Goal: Obtain resource: Download file/media

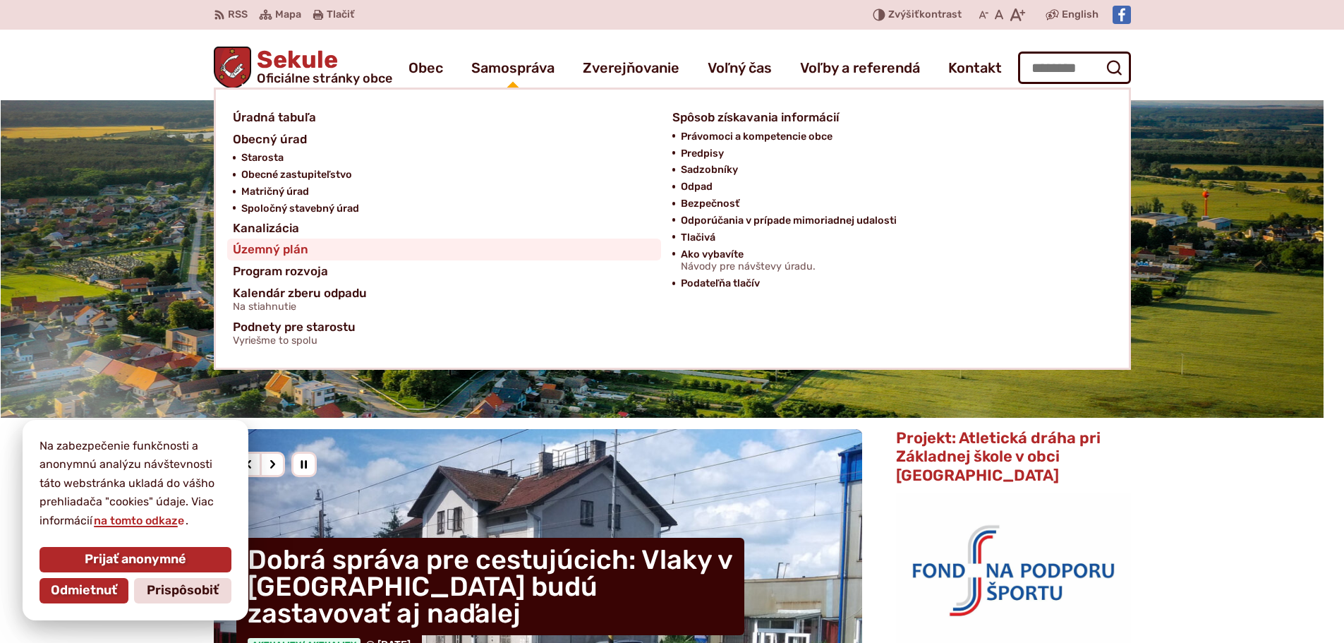
click at [286, 248] on span "Územný plán" at bounding box center [270, 249] width 75 height 22
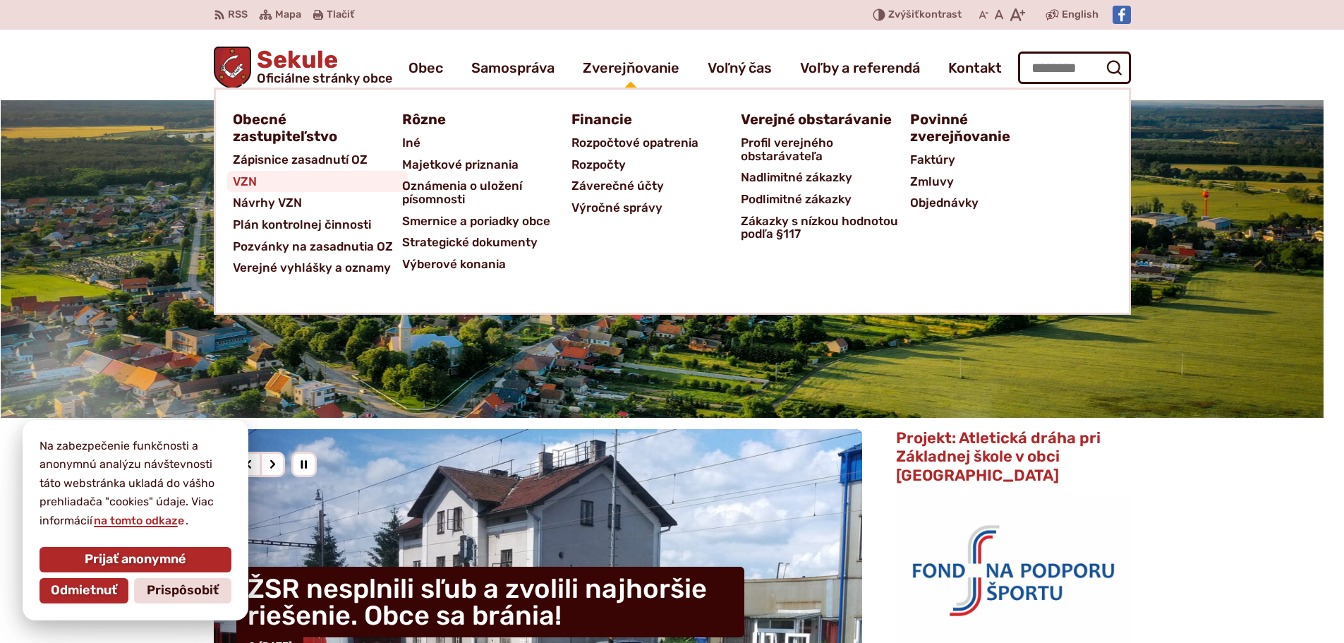
click at [248, 176] on span "VZN" at bounding box center [245, 182] width 24 height 22
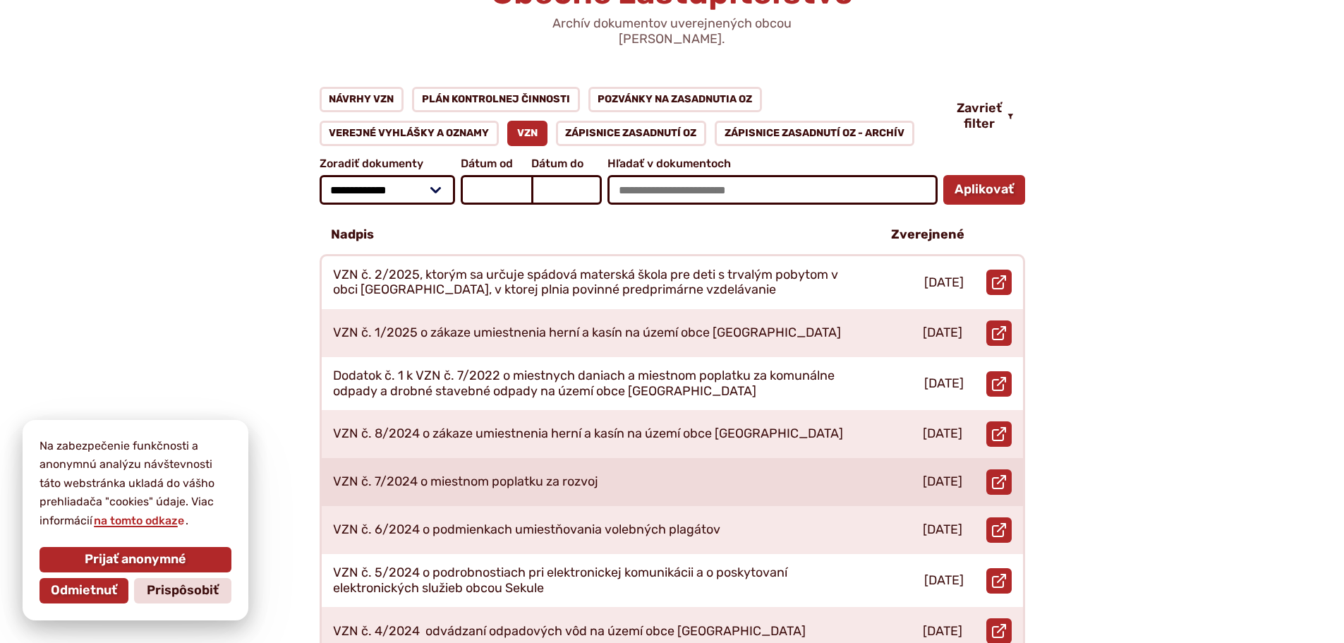
scroll to position [212, 0]
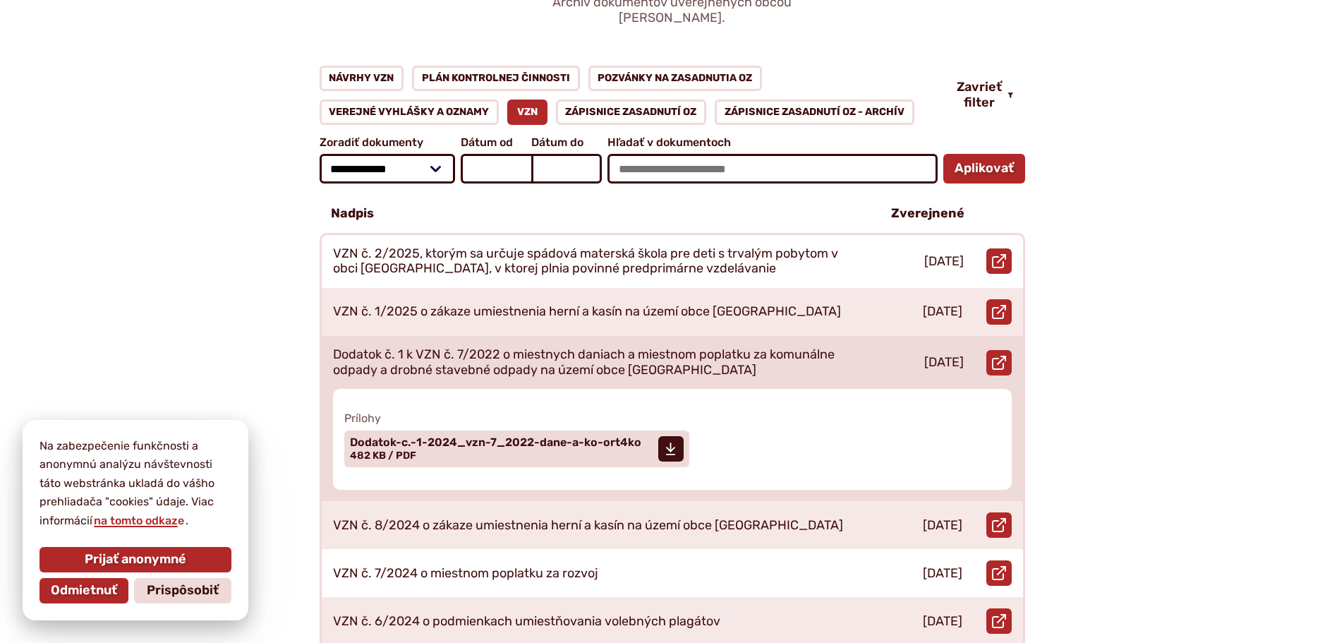
click at [520, 347] on p "Dodatok č. 1 k VZN č. 7/2022 o miestnych daniach a miestnom poplatku za komunál…" at bounding box center [595, 362] width 525 height 30
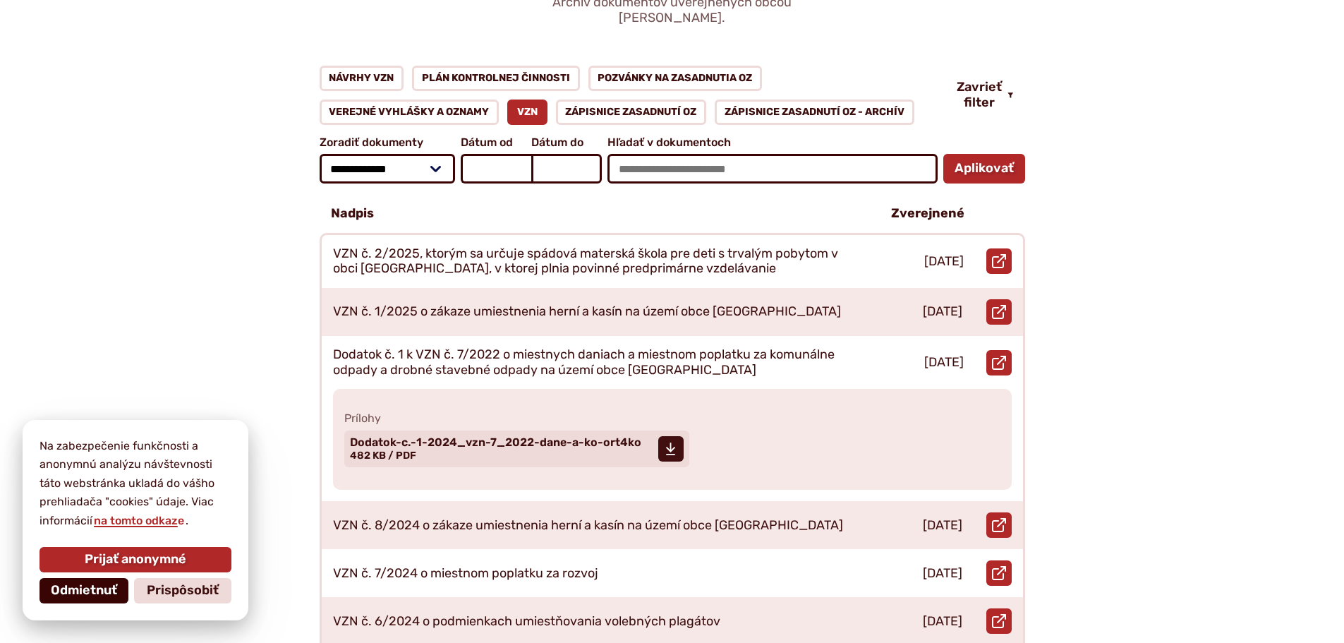
click at [95, 589] on span "Odmietnuť" at bounding box center [84, 591] width 66 height 16
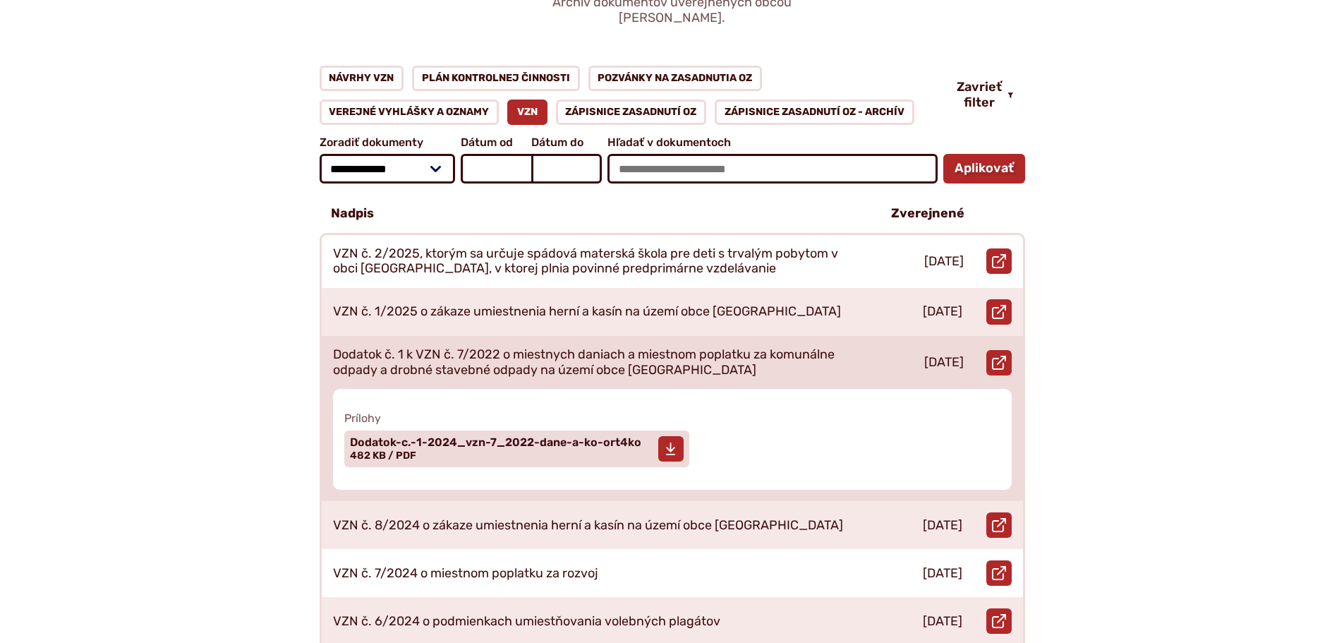
click at [666, 443] on use at bounding box center [670, 449] width 9 height 13
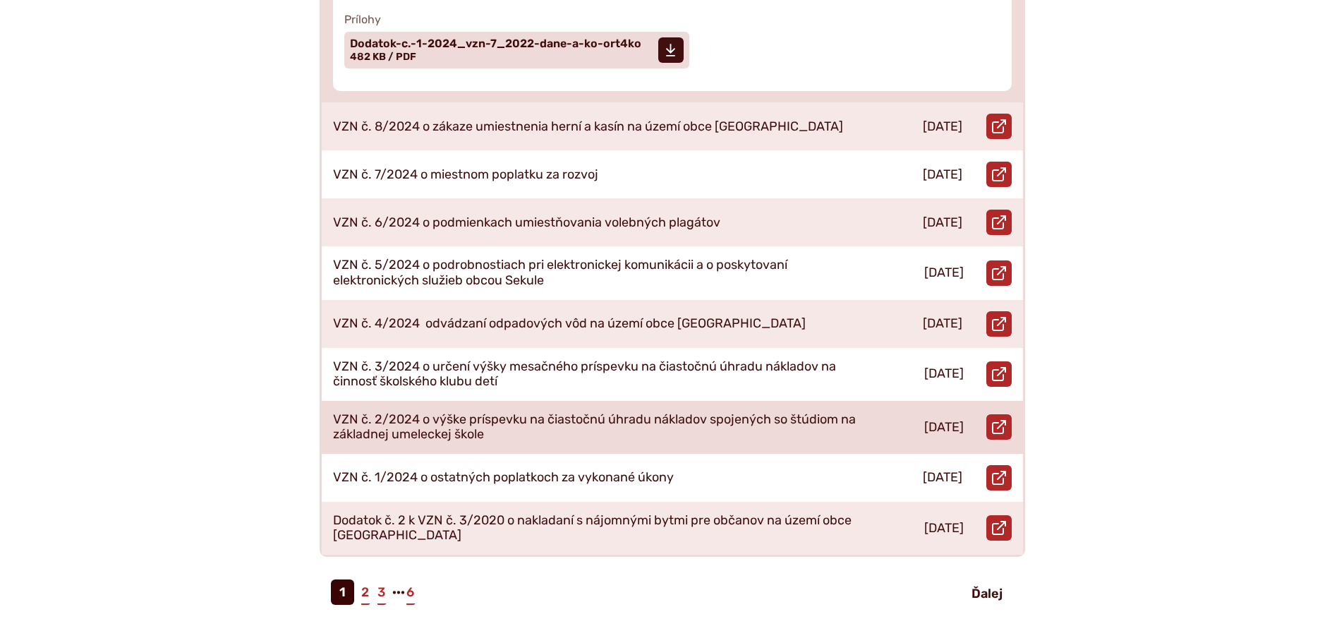
scroll to position [635, 0]
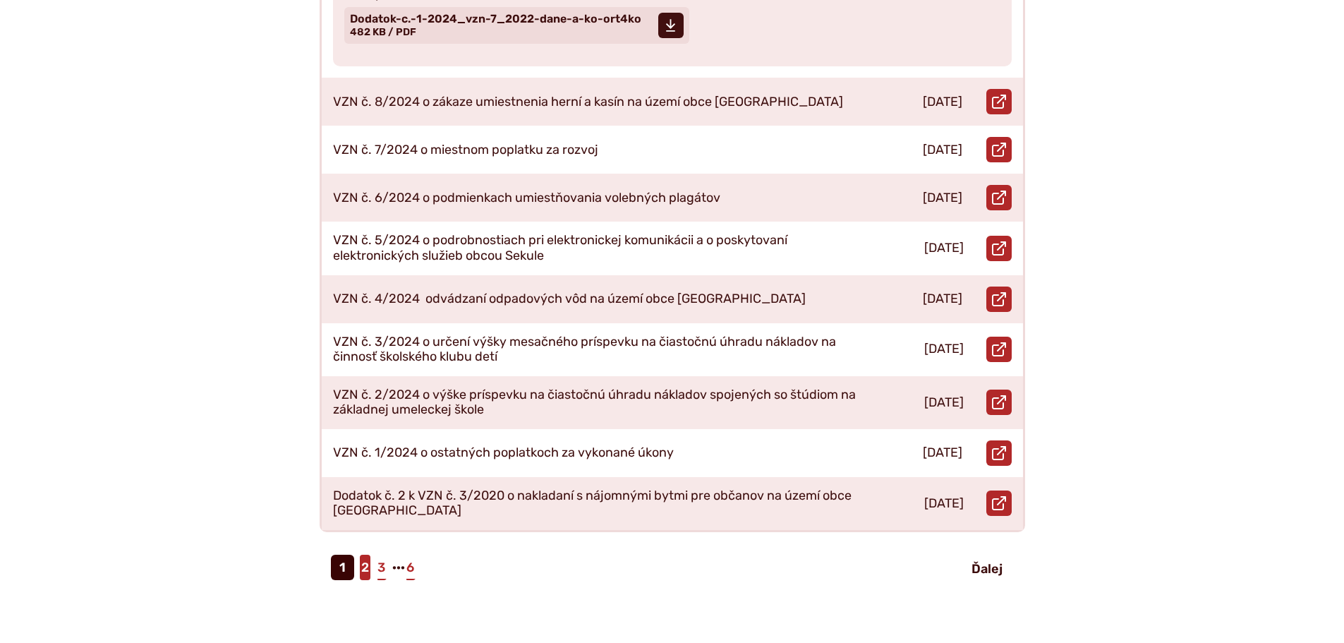
click at [364, 554] on link "2" at bounding box center [365, 566] width 11 height 25
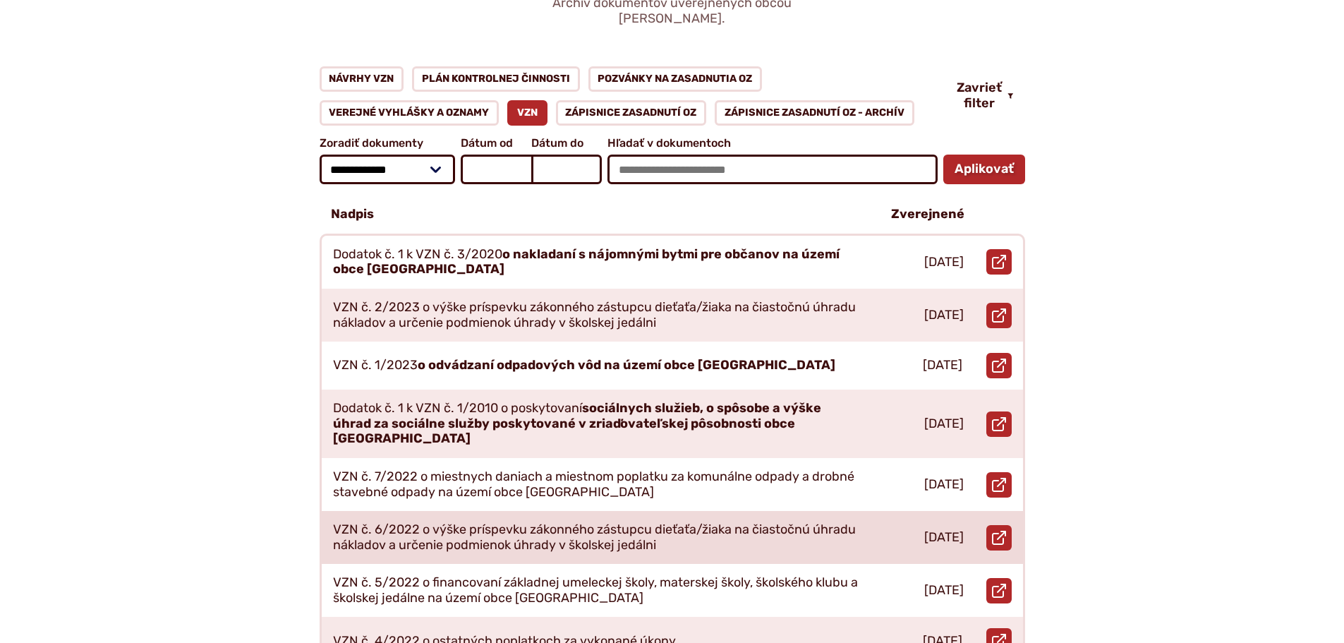
scroll to position [212, 0]
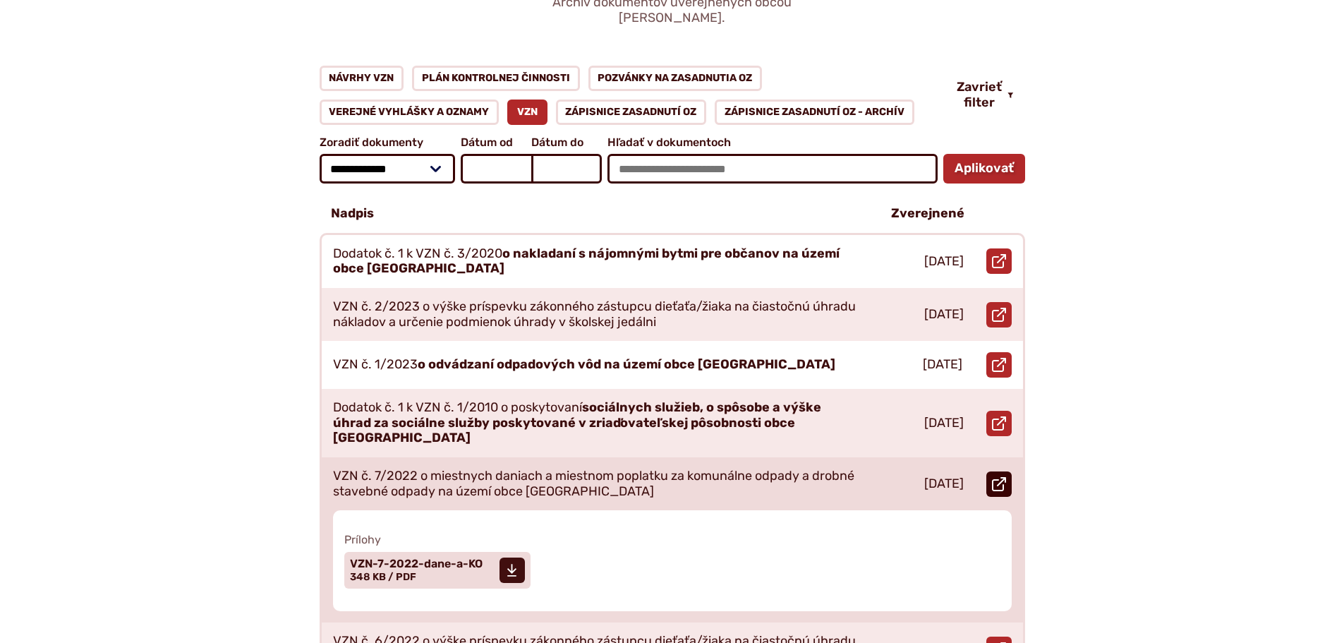
click at [997, 477] on icon at bounding box center [999, 484] width 14 height 14
click at [470, 468] on p "VZN č. 7/2022 o miestnych daniach a miestnom poplatku za komunálne odpady a dro…" at bounding box center [595, 483] width 525 height 30
click at [409, 468] on p "VZN č. 7/2022 o miestnych daniach a miestnom poplatku za komunálne odpady a dro…" at bounding box center [595, 483] width 525 height 30
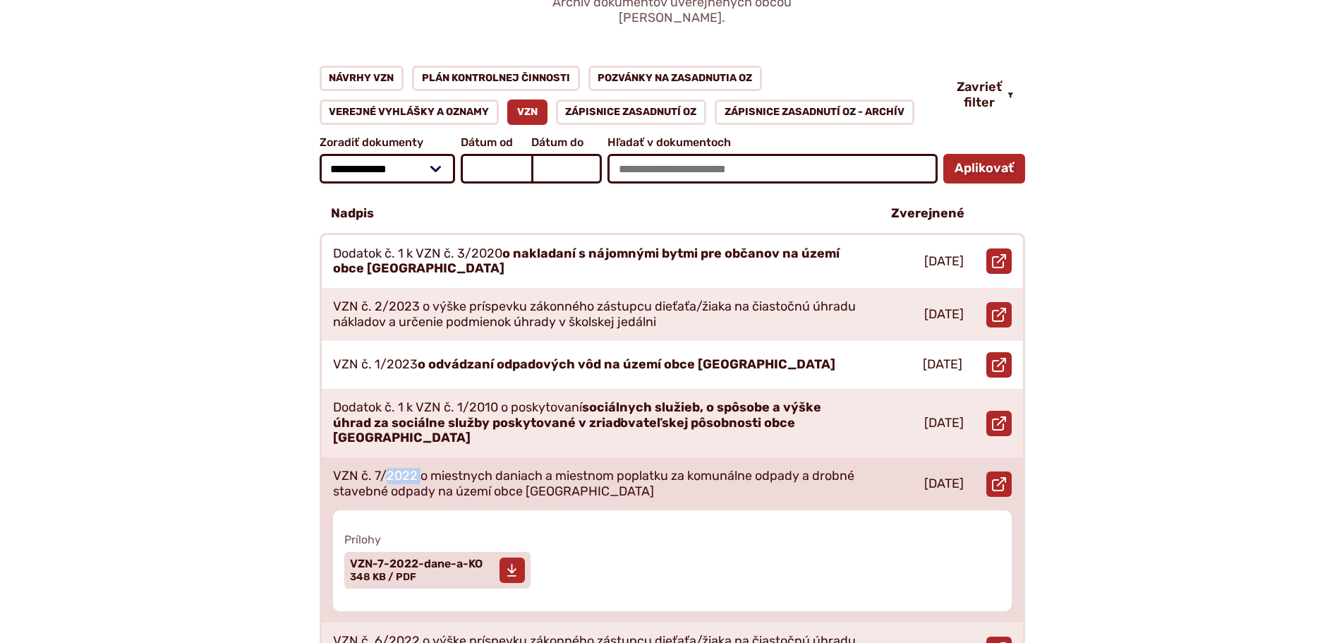
click at [407, 558] on span "VZN-7-2022-dane-a-KO" at bounding box center [416, 563] width 133 height 11
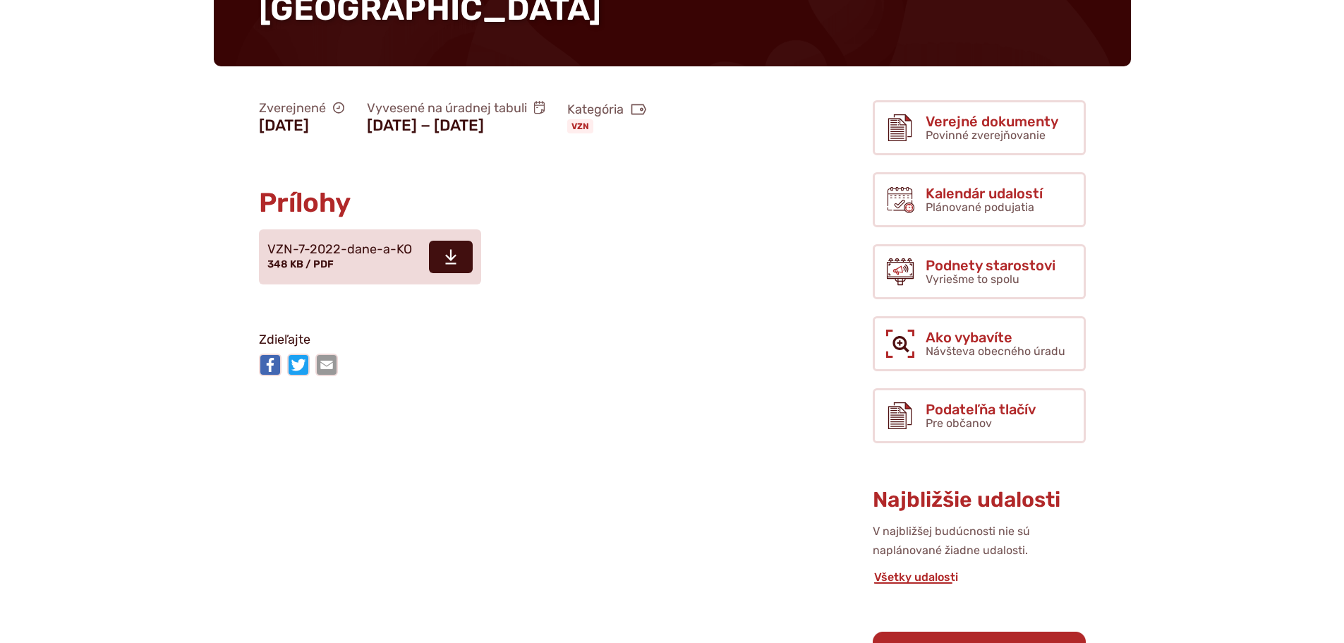
scroll to position [282, 0]
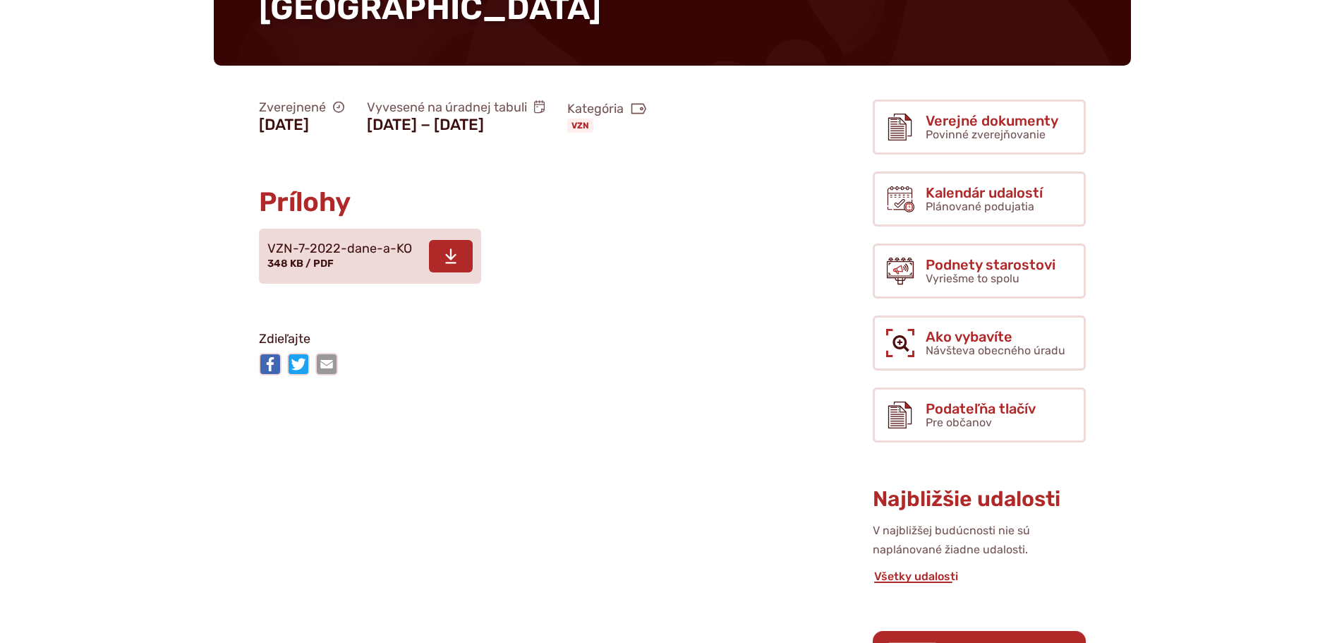
click at [305, 256] on span "VZN-7-2022-dane-a-KO" at bounding box center [339, 249] width 145 height 14
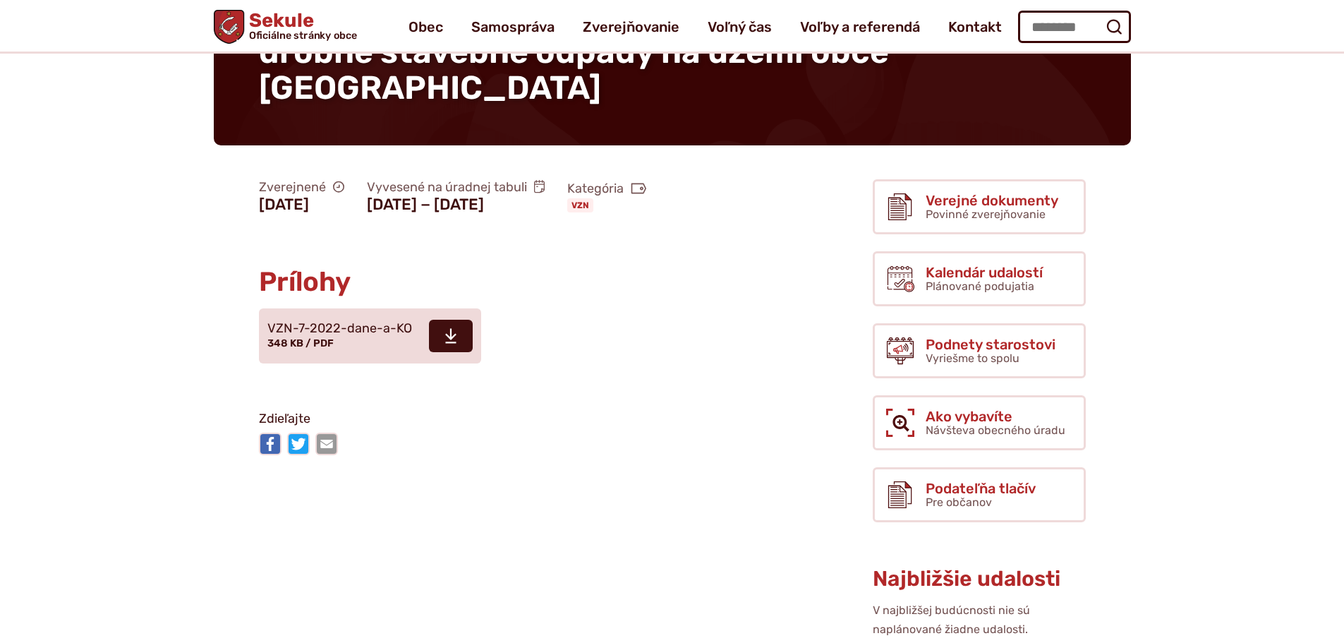
scroll to position [0, 0]
